Goal: Navigation & Orientation: Understand site structure

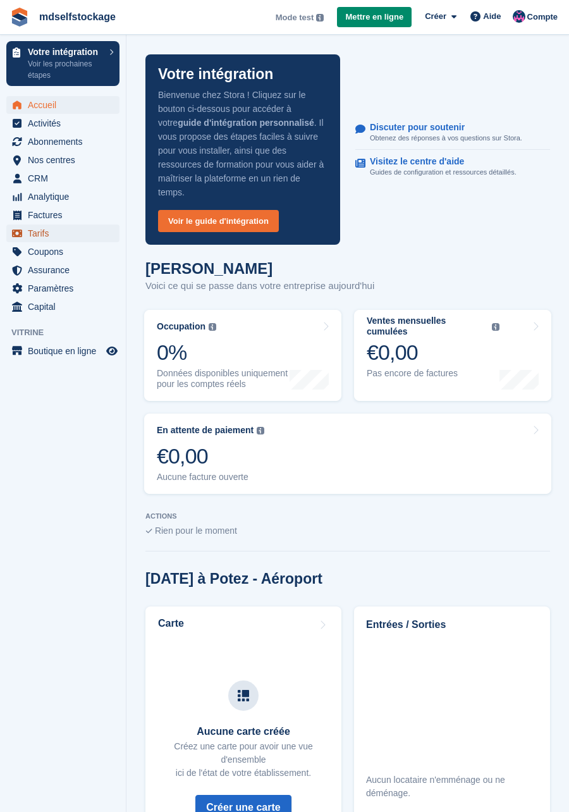
click at [40, 230] on span "Tarifs" at bounding box center [66, 233] width 76 height 18
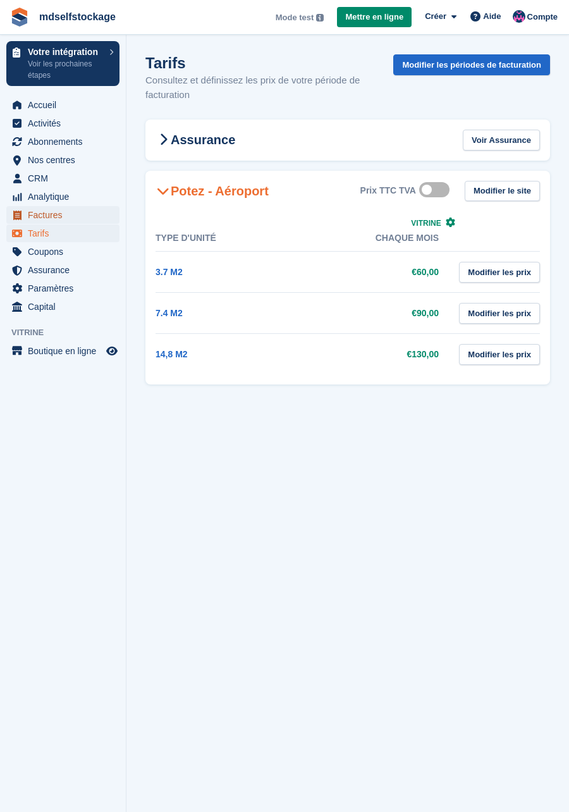
click at [46, 216] on span "Factures" at bounding box center [66, 215] width 76 height 18
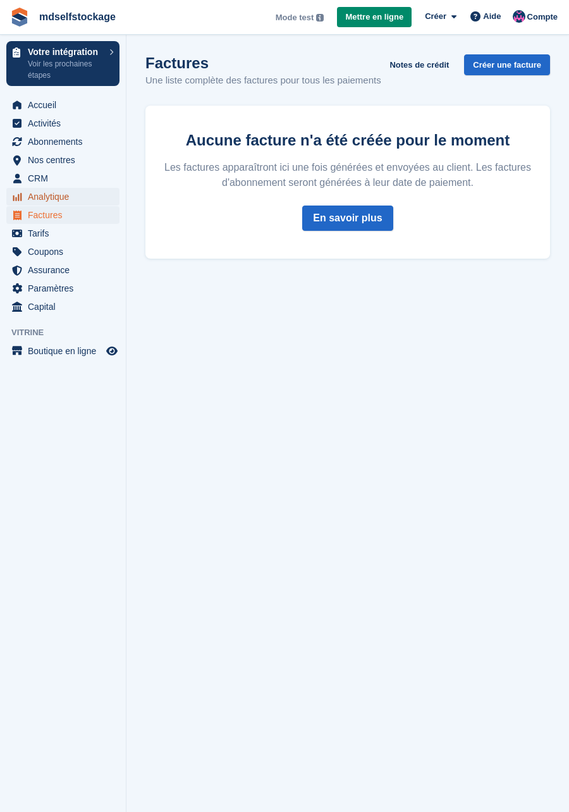
click at [47, 191] on span "Analytique" at bounding box center [66, 197] width 76 height 18
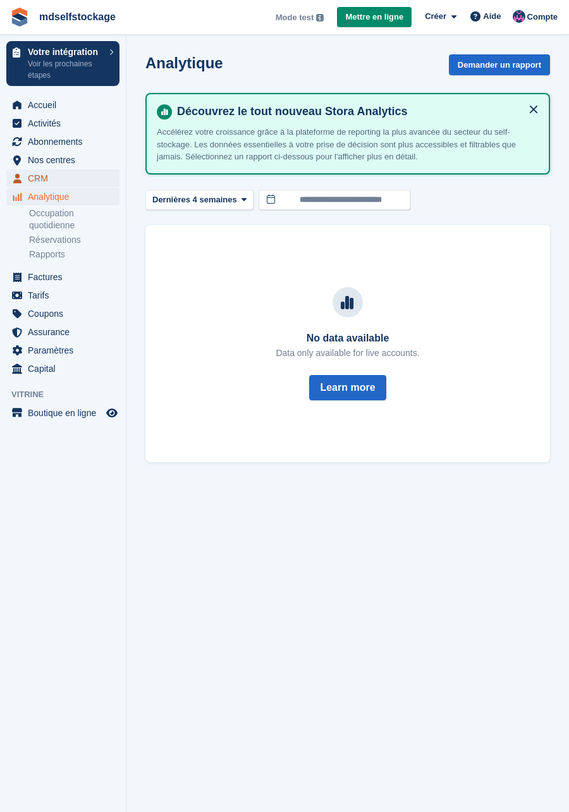
click at [40, 180] on span "CRM" at bounding box center [66, 178] width 76 height 18
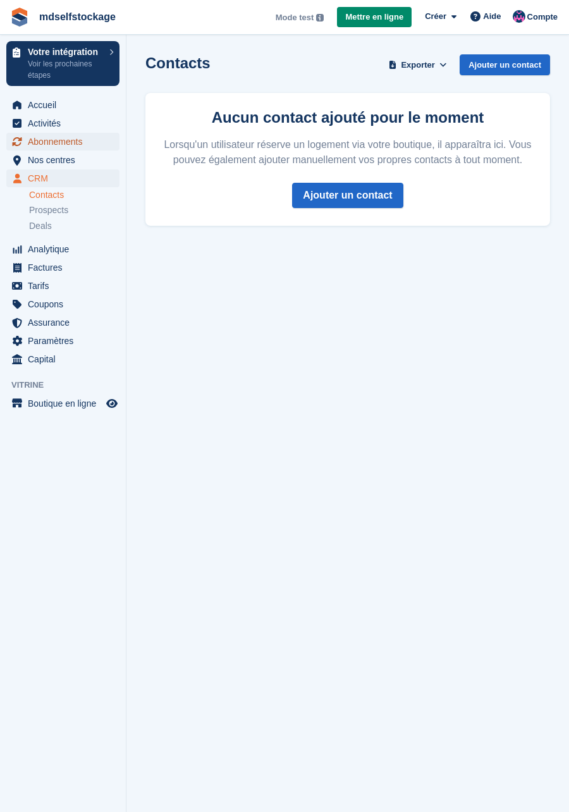
click at [70, 138] on span "Abonnements" at bounding box center [66, 142] width 76 height 18
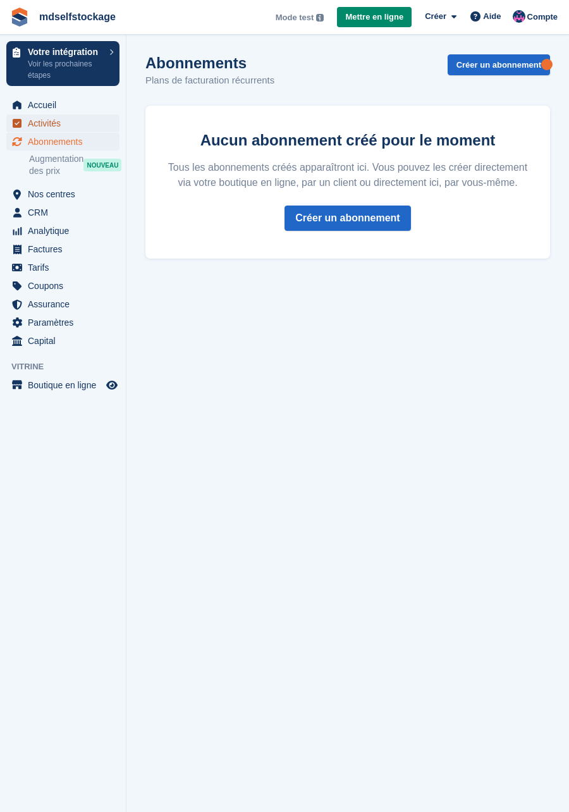
click at [56, 119] on span "Activités" at bounding box center [66, 123] width 76 height 18
